Goal: Complete application form: Complete application form

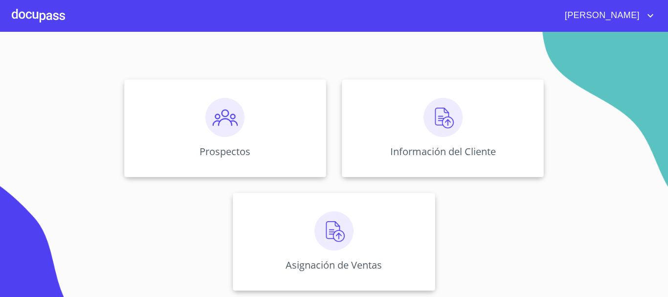
scroll to position [81, 0]
click at [268, 143] on div "Prospectos" at bounding box center [225, 127] width 202 height 98
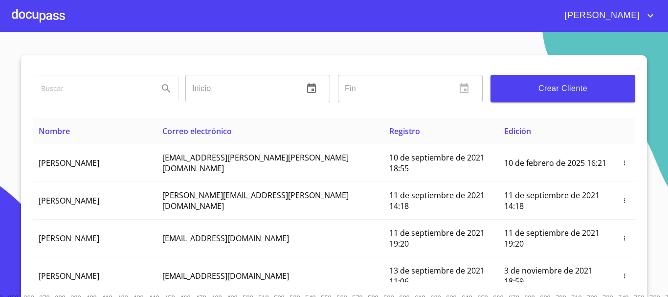
click at [122, 92] on input "search" at bounding box center [91, 88] width 117 height 26
type input "a"
click at [41, 18] on div at bounding box center [38, 15] width 53 height 31
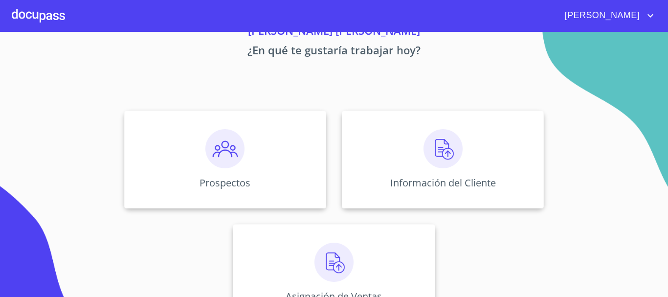
scroll to position [81, 0]
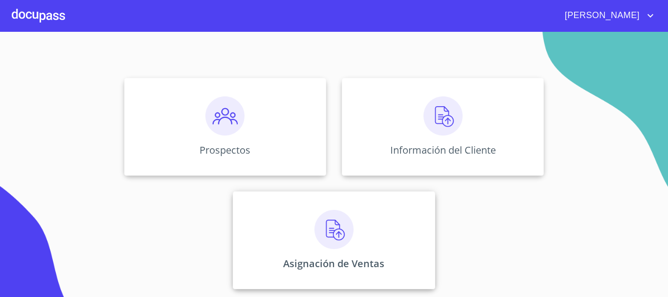
click at [328, 228] on img at bounding box center [333, 229] width 39 height 39
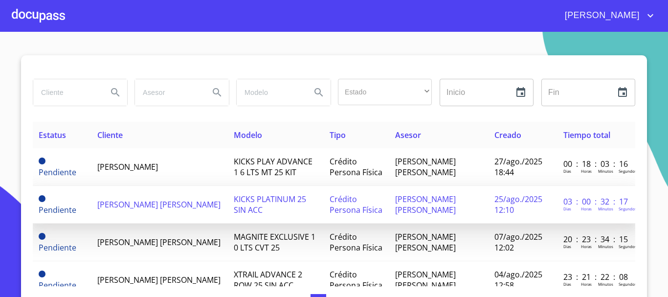
click at [91, 198] on td "[PERSON_NAME] [PERSON_NAME]" at bounding box center [159, 205] width 136 height 38
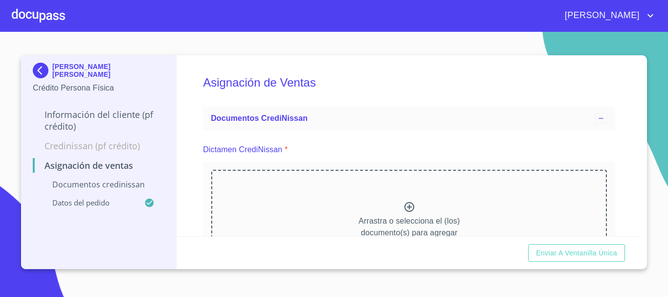
click at [413, 191] on div "Arrastra o selecciona el (los) documento(s) para agregar" at bounding box center [409, 220] width 396 height 100
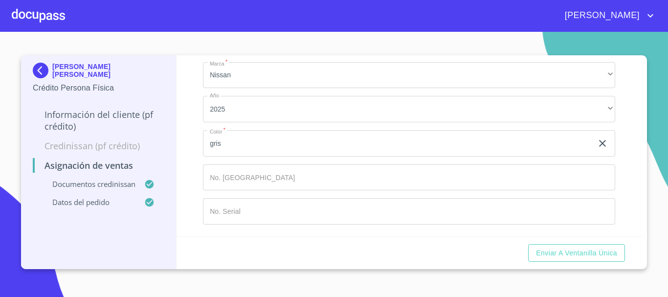
scroll to position [654, 0]
click at [576, 252] on span "Enviar a Ventanilla única" at bounding box center [576, 253] width 81 height 12
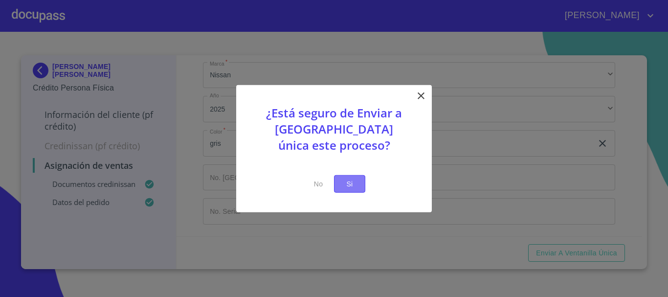
click at [358, 188] on button "Si" at bounding box center [349, 184] width 31 height 18
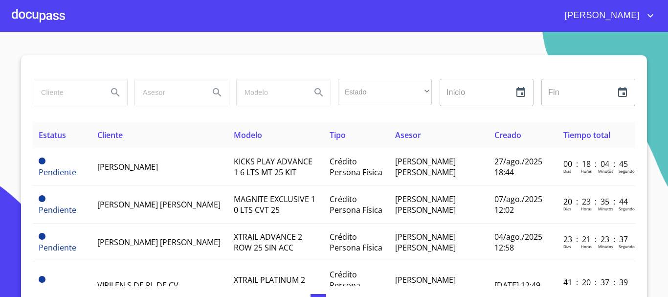
click at [45, 94] on input "search" at bounding box center [66, 92] width 66 height 26
type input "a"
type input "[PERSON_NAME]"
click at [110, 92] on icon "Search" at bounding box center [116, 93] width 12 height 12
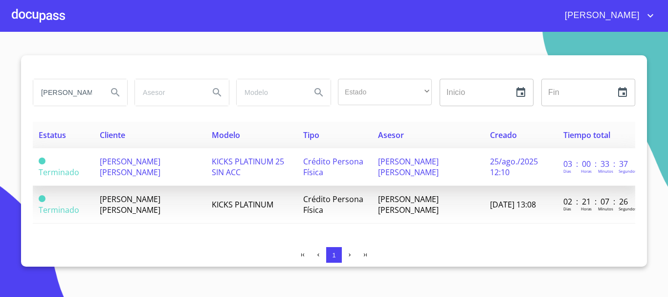
click at [134, 162] on span "[PERSON_NAME] [PERSON_NAME]" at bounding box center [130, 167] width 61 height 22
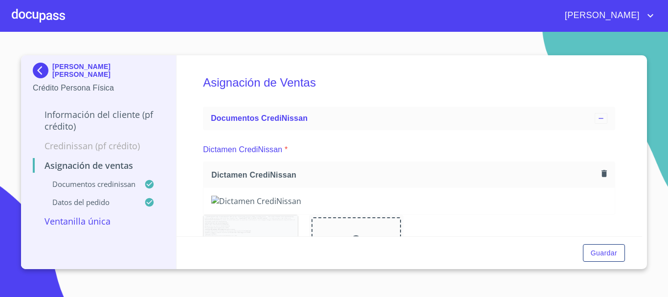
click at [87, 113] on p "Información del cliente (PF crédito)" at bounding box center [99, 120] width 132 height 23
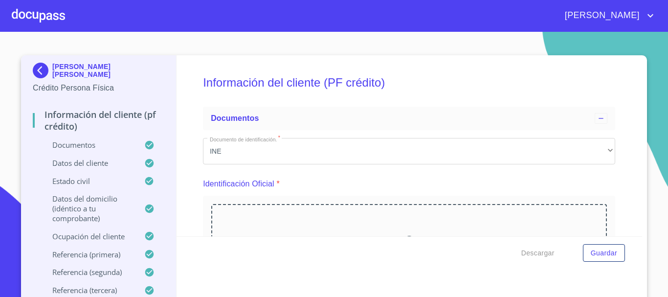
scroll to position [49, 0]
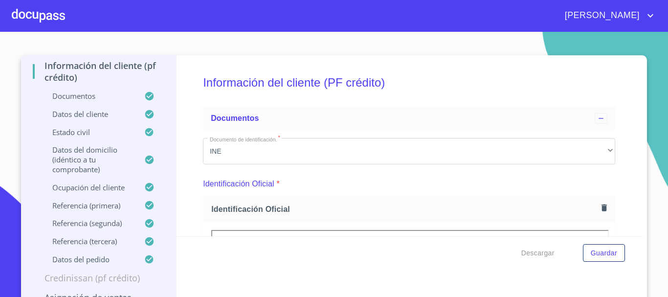
click at [65, 98] on p "Documentos" at bounding box center [88, 96] width 111 height 10
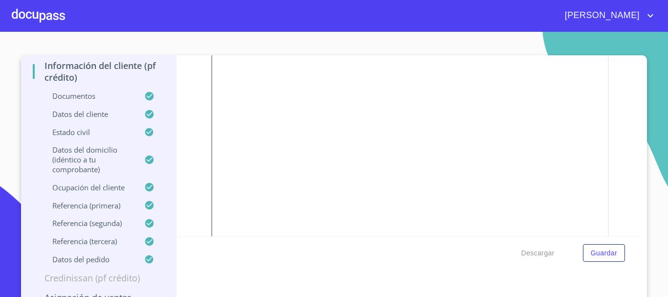
scroll to position [1662, 0]
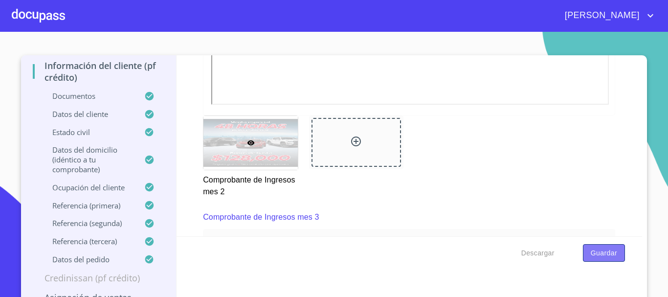
click at [603, 254] on span "Guardar" at bounding box center [604, 253] width 26 height 12
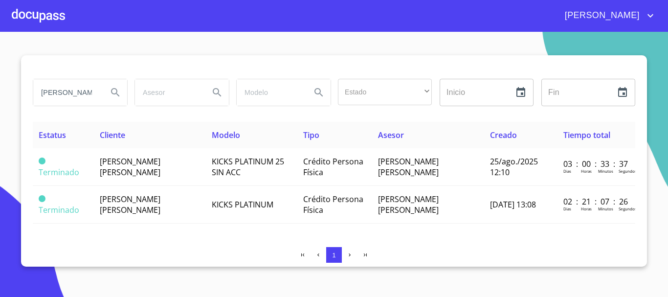
drag, startPoint x: 85, startPoint y: 86, endPoint x: 0, endPoint y: 97, distance: 85.8
click at [0, 97] on section "[PERSON_NAME] Estado ​ ​ Inicio ​ Fin ​ Estatus Cliente Modelo Tipo Asesor Crea…" at bounding box center [334, 164] width 668 height 265
type input "[PERSON_NAME]"
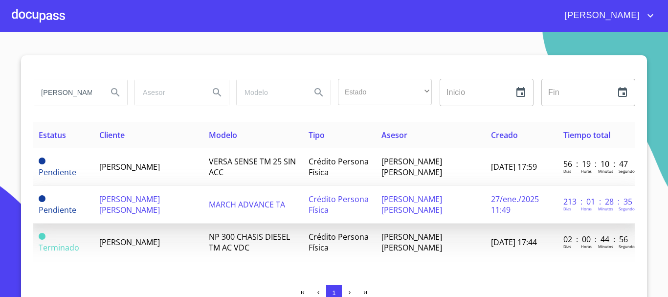
click at [411, 215] on span "[PERSON_NAME] [PERSON_NAME]" at bounding box center [411, 205] width 61 height 22
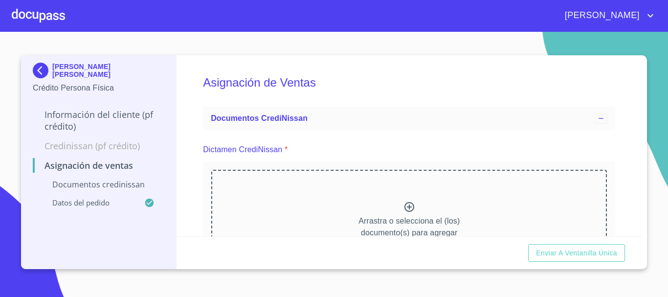
click at [72, 118] on p "Información del cliente (PF crédito)" at bounding box center [99, 120] width 132 height 23
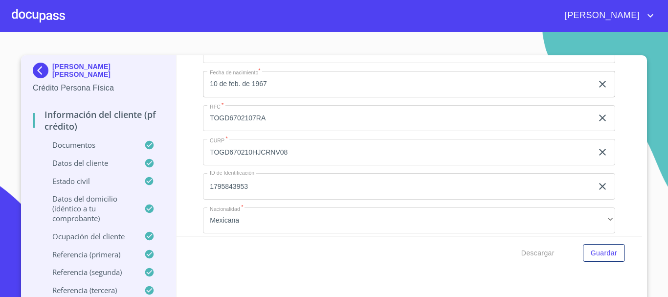
scroll to position [2982, 0]
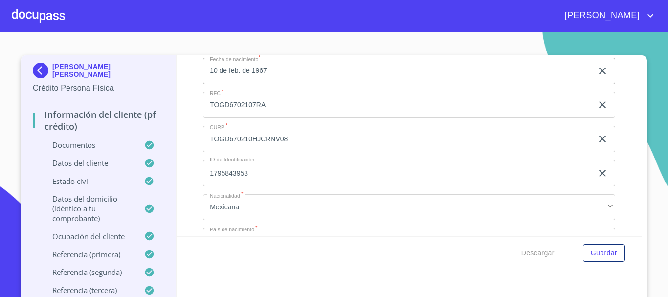
click at [21, 19] on div at bounding box center [38, 15] width 53 height 31
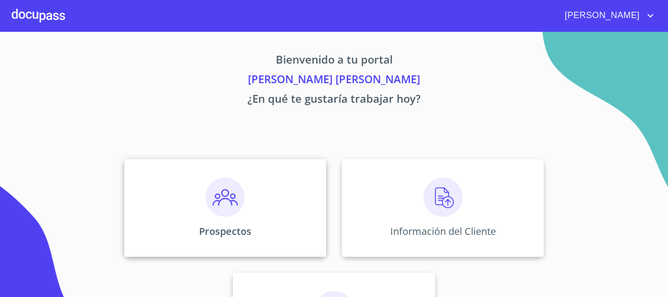
click at [196, 205] on div "Prospectos" at bounding box center [225, 208] width 202 height 98
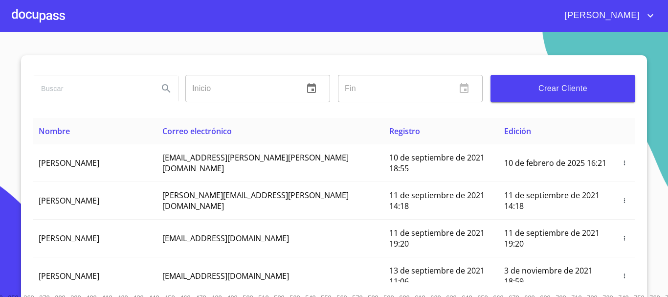
click at [91, 86] on input "search" at bounding box center [91, 88] width 117 height 26
type input "[PERSON_NAME]"
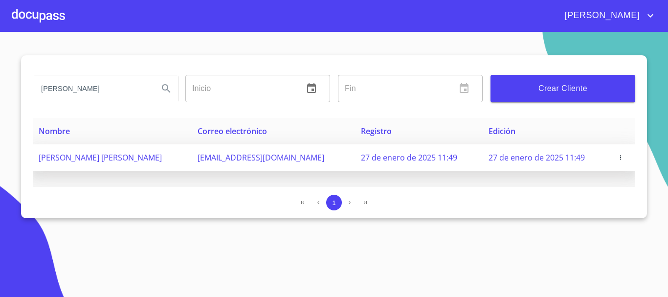
click at [126, 161] on span "[PERSON_NAME] [PERSON_NAME]" at bounding box center [100, 157] width 123 height 11
click at [361, 160] on span "27 de enero de 2025 11:49" at bounding box center [409, 157] width 96 height 11
drag, startPoint x: 612, startPoint y: 155, endPoint x: 617, endPoint y: 155, distance: 5.4
click at [617, 155] on span "button" at bounding box center [621, 157] width 10 height 7
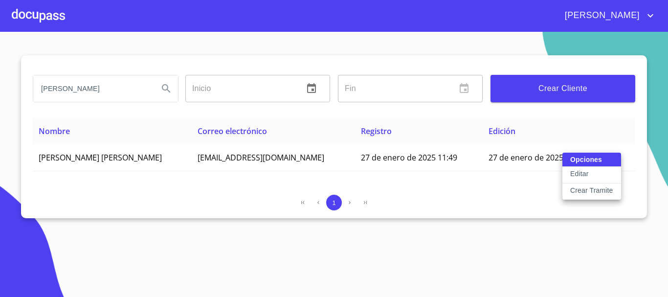
click at [593, 175] on button "Editar" at bounding box center [591, 175] width 59 height 17
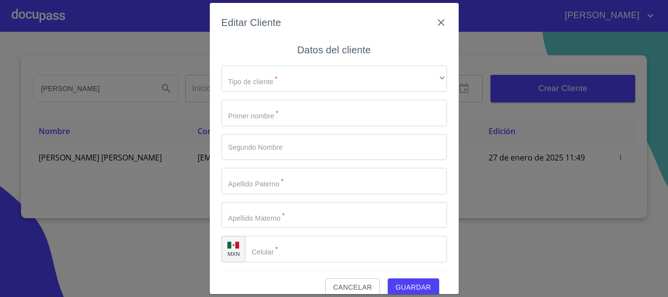
type input "[PERSON_NAME]"
type input "TORRES"
type input "[PERSON_NAME]"
type input "[PHONE_NUMBER]"
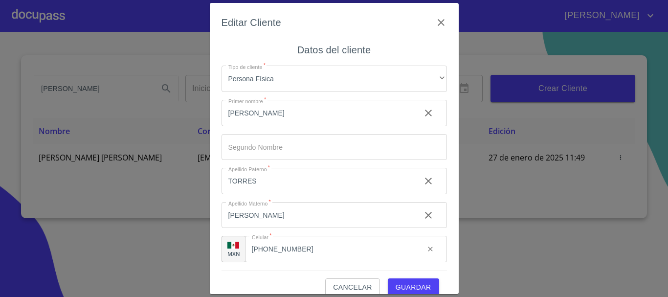
scroll to position [14, 0]
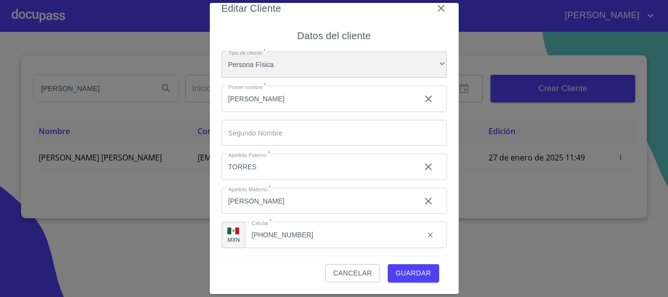
click at [253, 58] on div "Persona Física" at bounding box center [333, 64] width 225 height 26
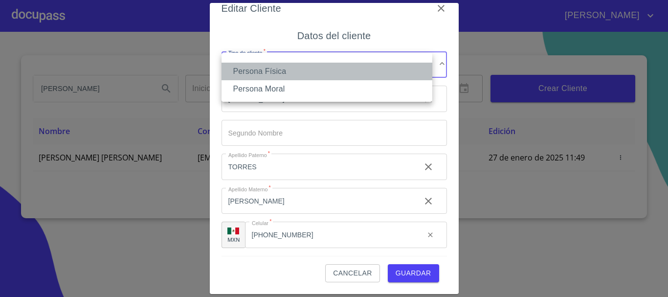
click at [258, 66] on li "Persona Física" at bounding box center [326, 72] width 211 height 18
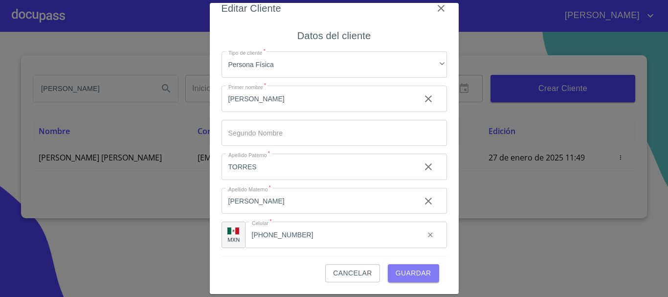
click at [422, 279] on button "Guardar" at bounding box center [413, 273] width 51 height 18
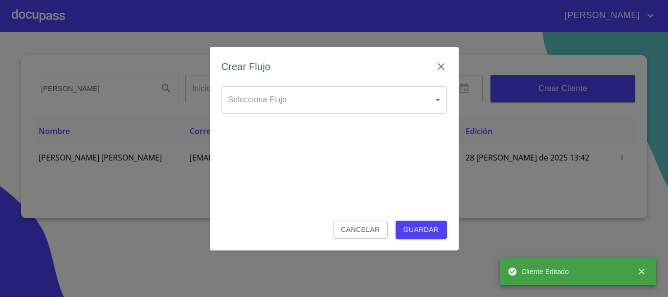
click at [286, 82] on div "Crear Flujo" at bounding box center [333, 72] width 225 height 27
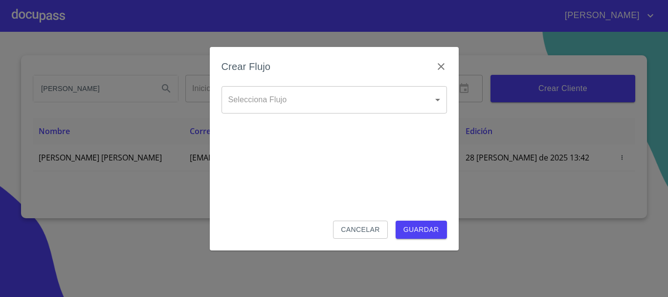
click at [286, 93] on body "[PERSON_NAME] [PERSON_NAME] Inicio ​ Fin ​ Crear Cliente Nombre Correo electrón…" at bounding box center [334, 148] width 668 height 297
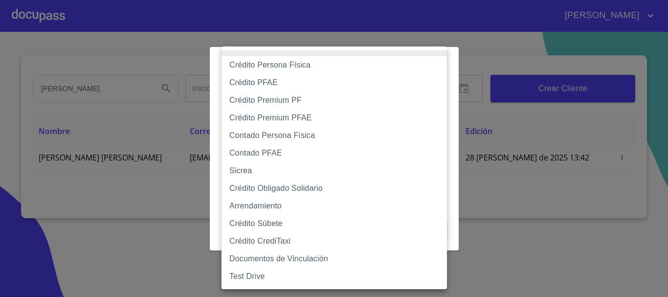
click at [301, 136] on li "Contado Persona Física" at bounding box center [333, 136] width 225 height 18
type input "60bf975b0d9865ccc2471536"
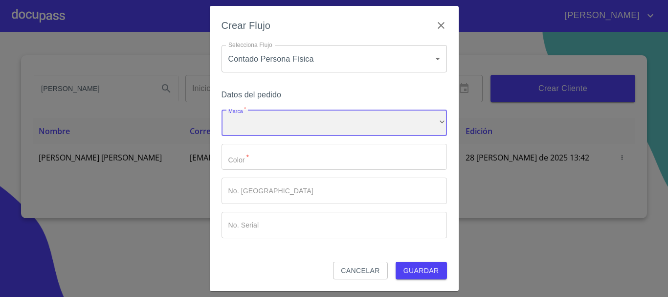
click at [248, 133] on div "​" at bounding box center [333, 123] width 225 height 26
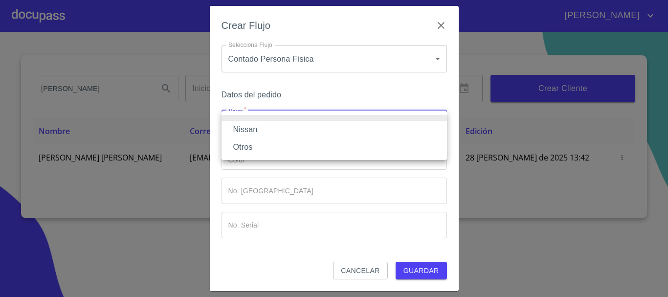
click at [254, 124] on li "Nissan" at bounding box center [333, 130] width 225 height 18
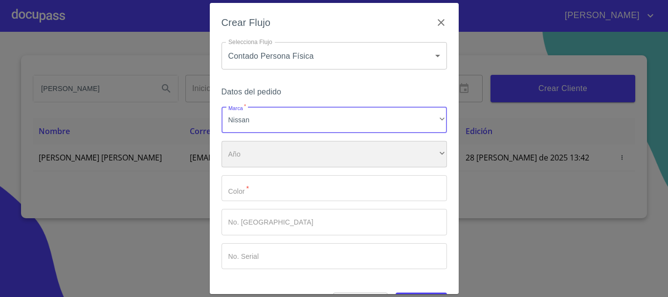
click at [267, 164] on div "​" at bounding box center [333, 154] width 225 height 26
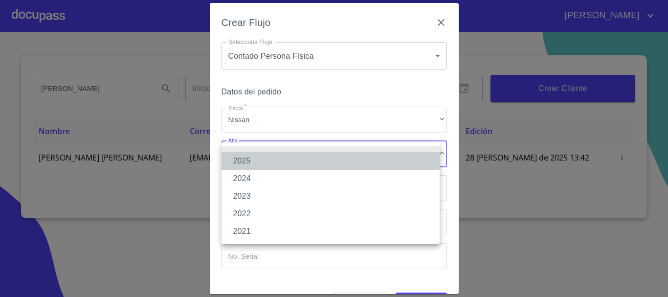
drag, startPoint x: 233, startPoint y: 158, endPoint x: 303, endPoint y: 167, distance: 70.5
click at [233, 158] on li "2025" at bounding box center [330, 161] width 218 height 18
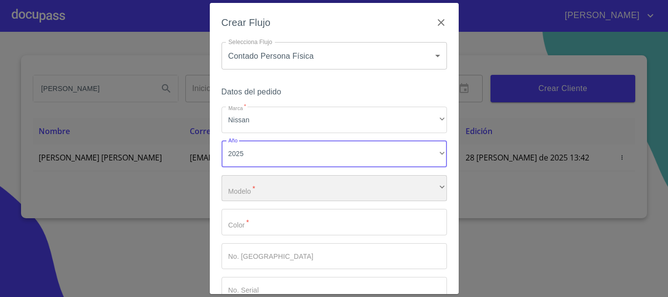
click at [256, 187] on div "​" at bounding box center [333, 188] width 225 height 26
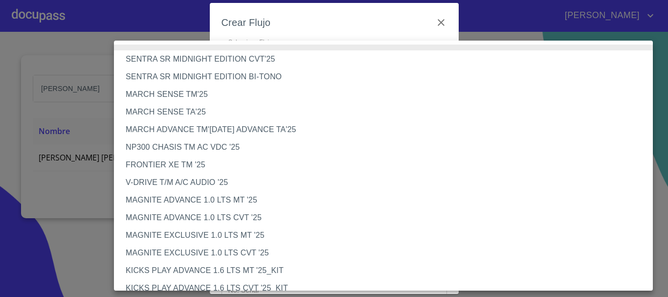
click at [175, 163] on li "FRONTIER XE TM '25" at bounding box center [387, 165] width 546 height 18
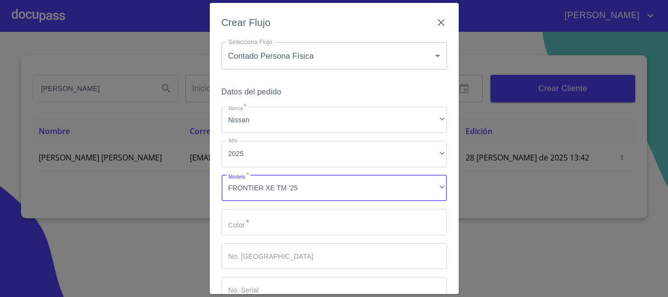
click at [262, 227] on input "Marca   *" at bounding box center [333, 222] width 225 height 26
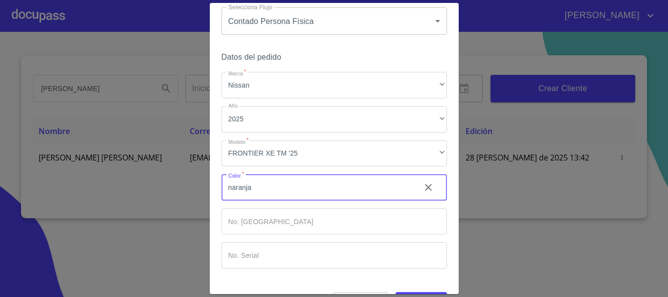
scroll to position [63, 0]
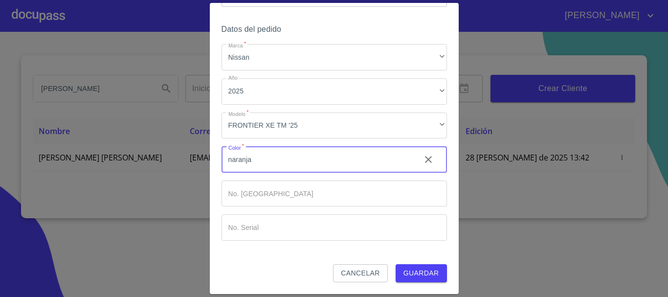
type input "naranja"
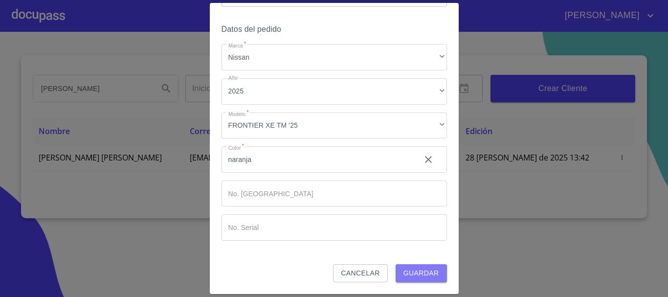
click at [424, 277] on span "Guardar" at bounding box center [421, 273] width 36 height 12
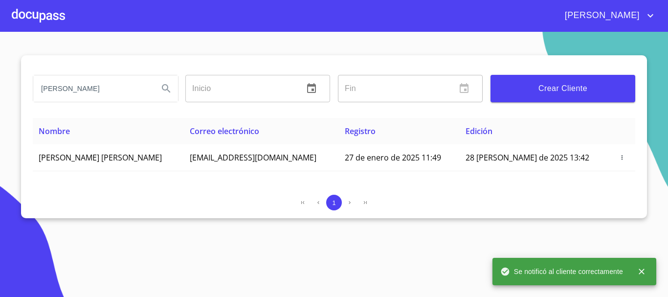
click at [32, 8] on div at bounding box center [38, 15] width 53 height 31
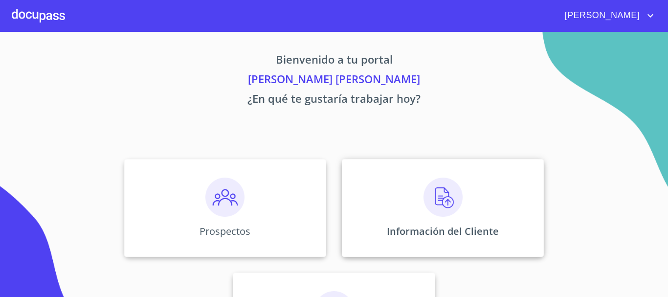
click at [465, 209] on div "Información del Cliente" at bounding box center [443, 208] width 202 height 98
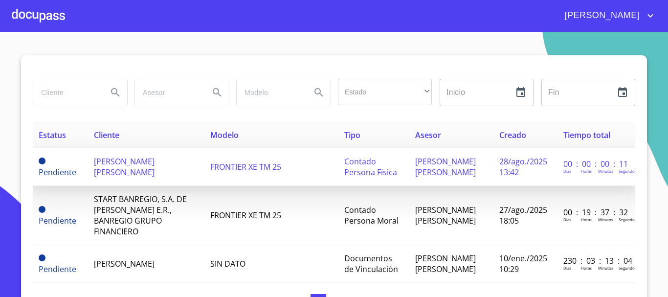
click at [252, 172] on span "FRONTIER XE TM 25" at bounding box center [245, 166] width 71 height 11
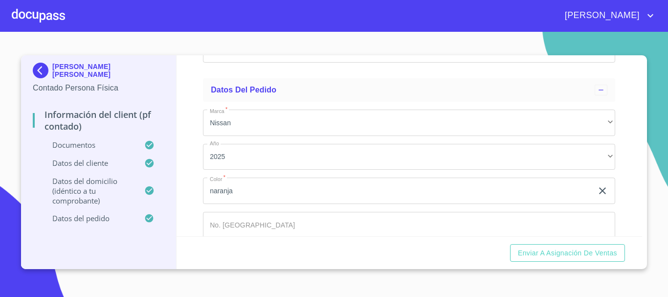
scroll to position [2638, 0]
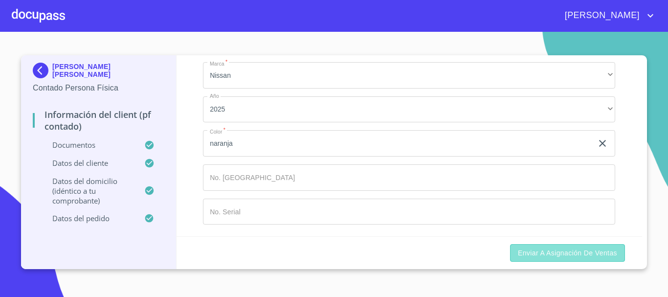
click at [539, 255] on span "Enviar a Asignación de Ventas" at bounding box center [567, 253] width 99 height 12
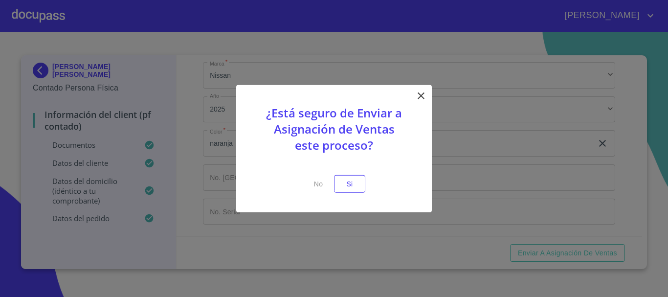
click at [335, 173] on p at bounding box center [334, 168] width 147 height 12
click at [360, 186] on button "Si" at bounding box center [349, 184] width 31 height 18
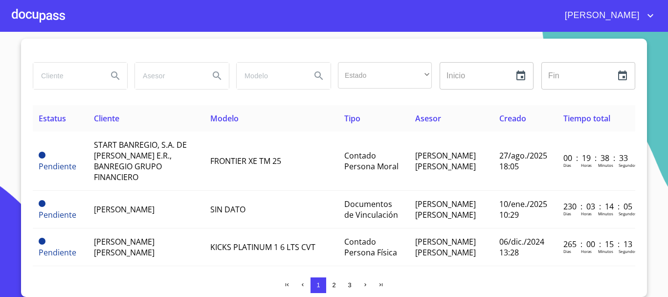
click at [81, 75] on input "search" at bounding box center [66, 76] width 66 height 26
type input "[PERSON_NAME]"
click at [113, 77] on icon "Search" at bounding box center [115, 75] width 8 height 8
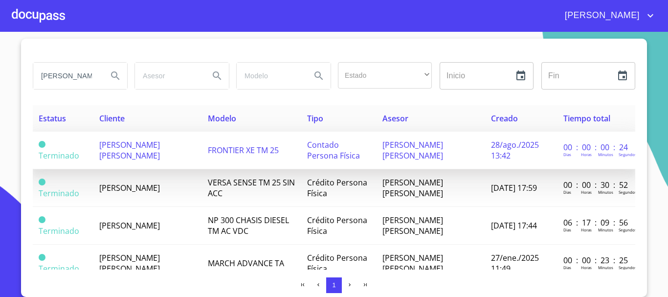
click at [130, 147] on span "[PERSON_NAME] [PERSON_NAME]" at bounding box center [129, 150] width 61 height 22
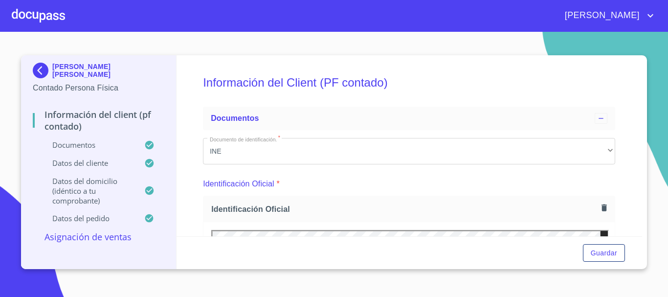
click at [76, 144] on p "Documentos" at bounding box center [88, 145] width 111 height 10
click at [78, 144] on p "Documentos" at bounding box center [88, 145] width 111 height 10
click at [151, 141] on icon at bounding box center [149, 145] width 8 height 8
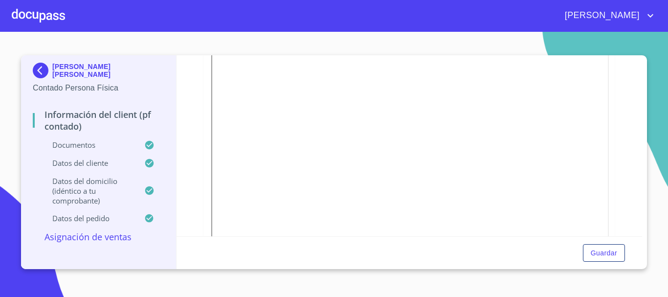
scroll to position [1320, 0]
